Goal: Transaction & Acquisition: Purchase product/service

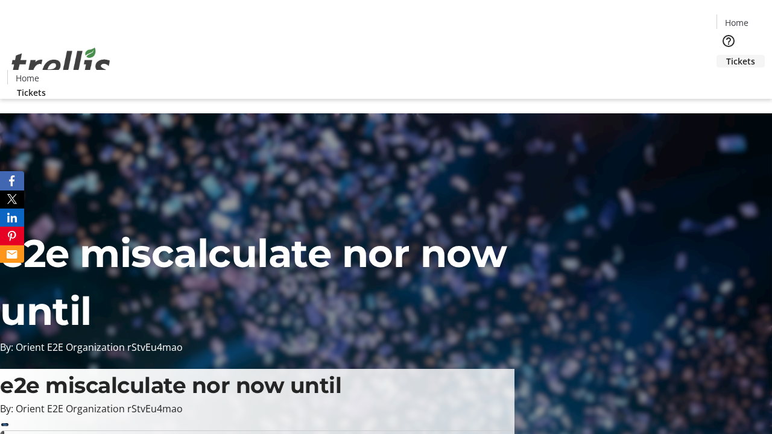
click at [726, 55] on span "Tickets" at bounding box center [740, 61] width 29 height 13
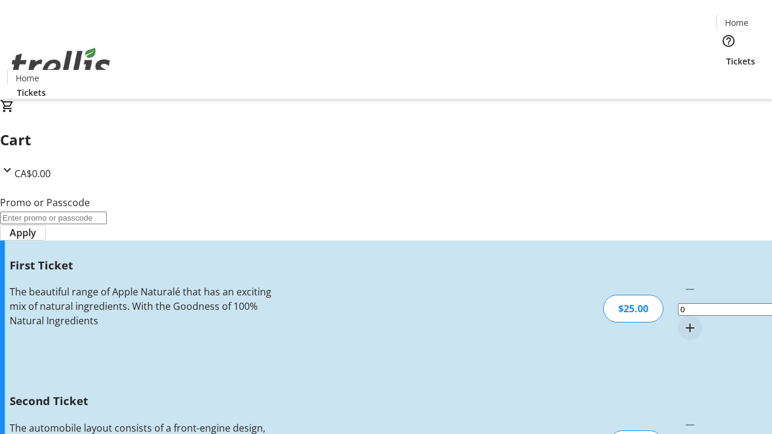
click at [683, 321] on mat-icon "Increment by one" at bounding box center [690, 328] width 14 height 14
type input "1"
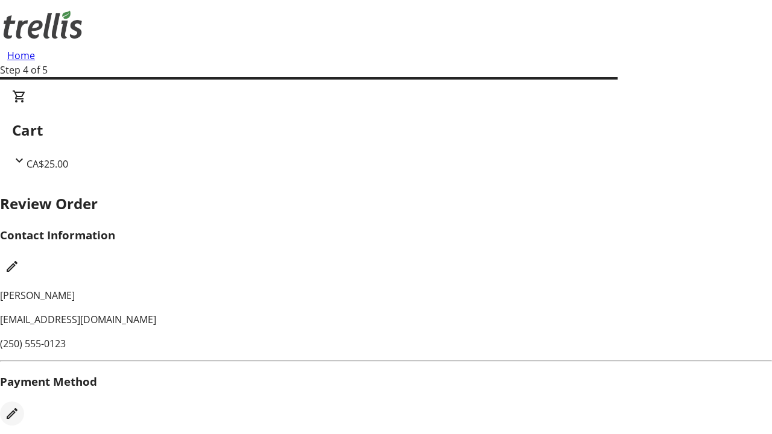
click at [19, 406] on mat-icon "Edit Payment Method" at bounding box center [12, 413] width 14 height 14
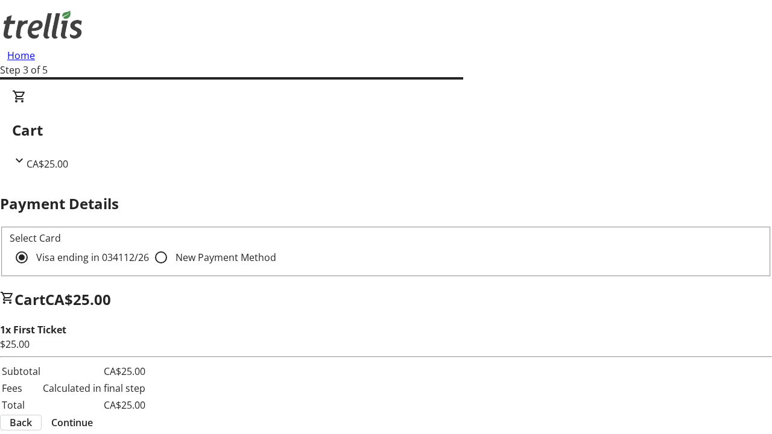
click at [149, 245] on input "New Payment Method" at bounding box center [161, 257] width 24 height 24
radio input "true"
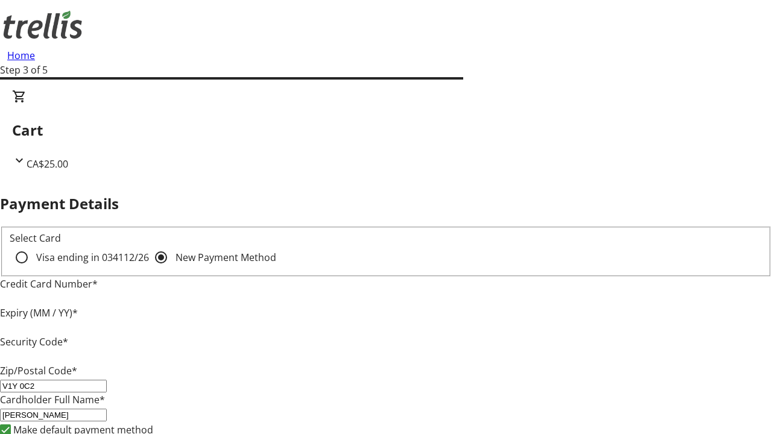
type input "V1Y 0C2"
